Goal: Task Accomplishment & Management: Use online tool/utility

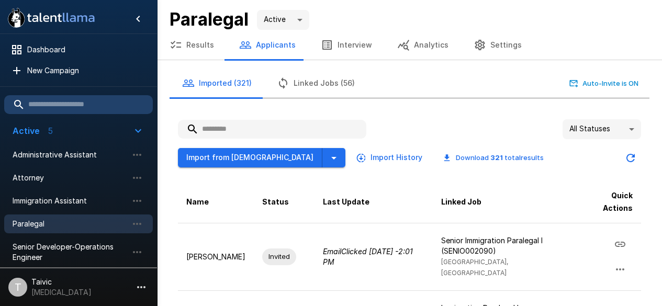
scroll to position [268, 0]
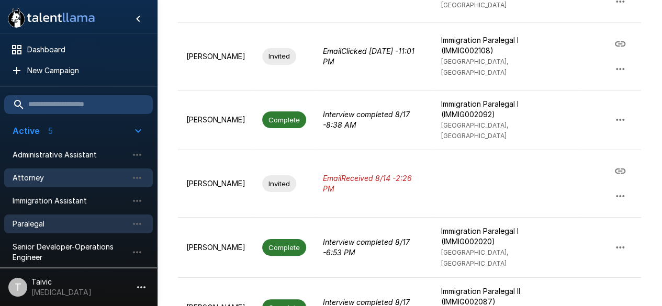
click at [76, 170] on div "Attorney" at bounding box center [78, 178] width 149 height 19
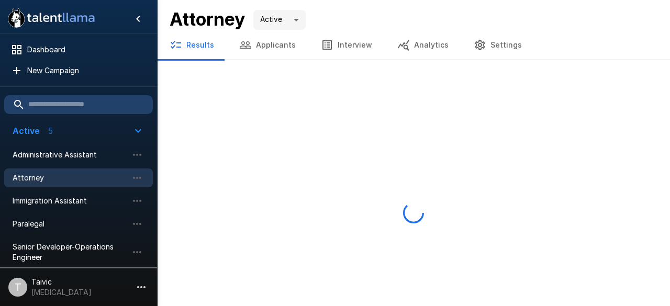
click at [91, 102] on input "text" at bounding box center [78, 104] width 149 height 19
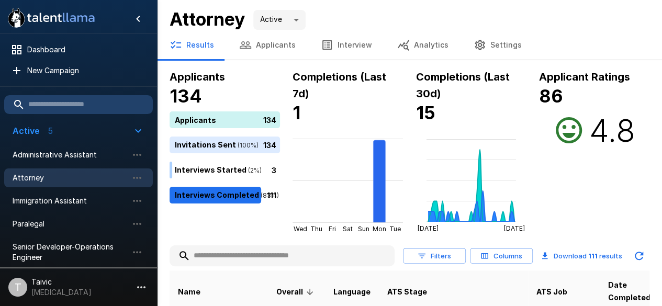
click at [246, 253] on input "text" at bounding box center [282, 256] width 225 height 19
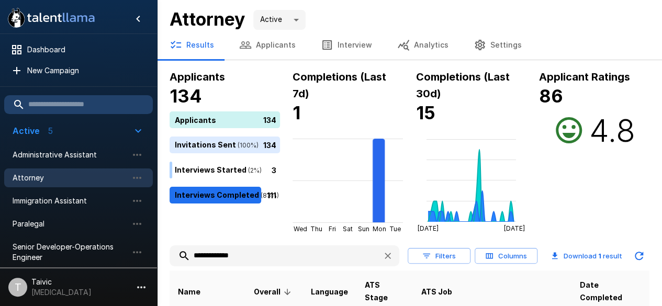
type input "**********"
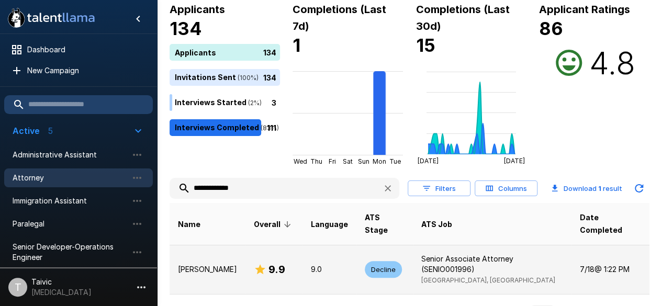
click at [286, 255] on td "9.9" at bounding box center [274, 269] width 57 height 49
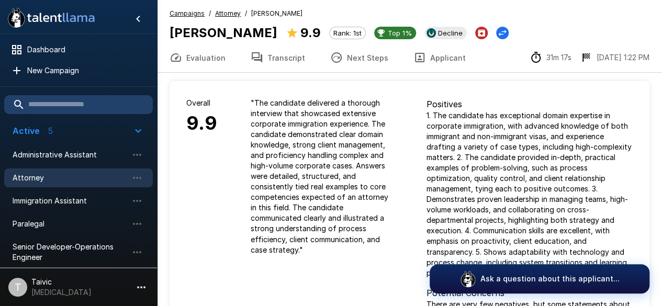
click at [179, 50] on button "Evaluation" at bounding box center [197, 57] width 81 height 29
click at [137, 23] on icon "Hide menu" at bounding box center [138, 19] width 13 height 13
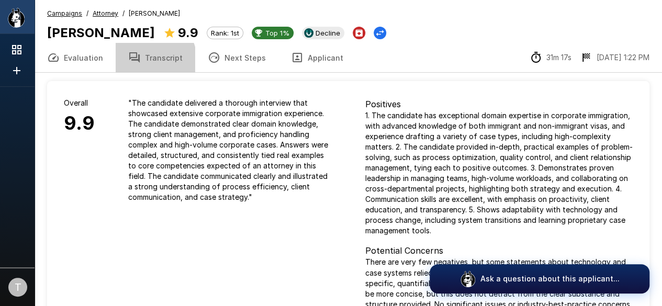
click at [139, 62] on button "Transcript" at bounding box center [156, 57] width 80 height 29
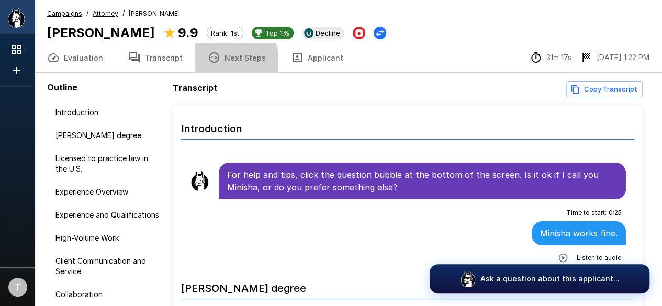
click at [210, 64] on button "Next Steps" at bounding box center [236, 57] width 83 height 29
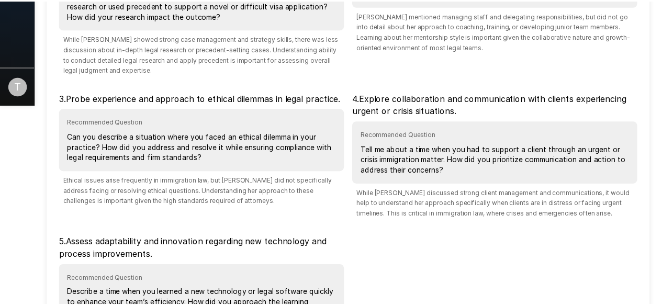
scroll to position [331, 0]
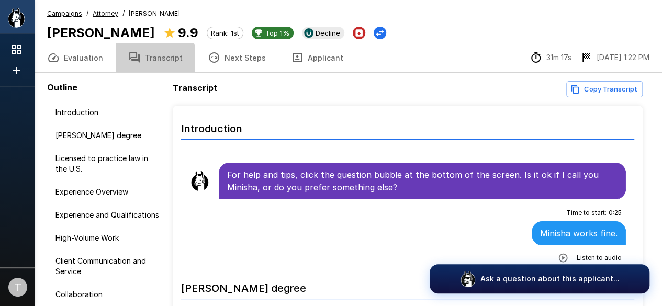
click at [143, 64] on button "Transcript" at bounding box center [156, 57] width 80 height 29
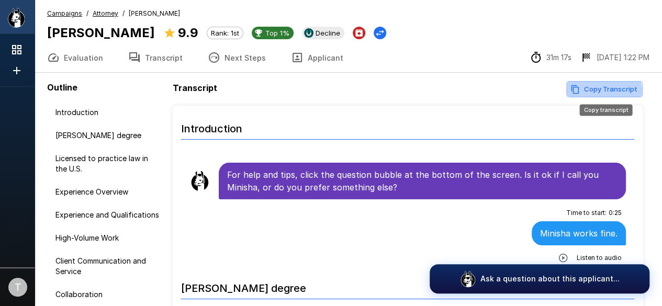
click at [597, 92] on button "Copy Transcript" at bounding box center [605, 89] width 76 height 16
